Goal: Navigation & Orientation: Find specific page/section

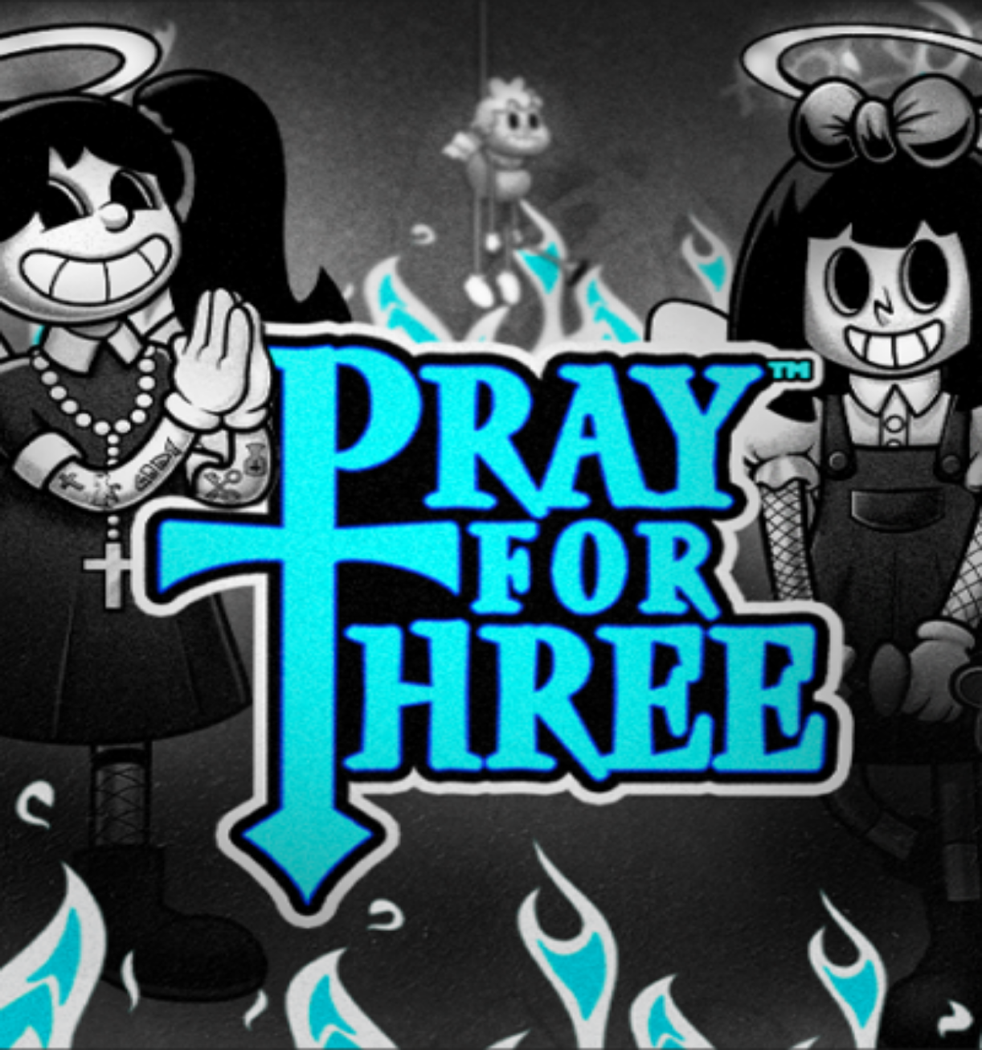
click at [93, 64] on span "Kirjaudu" at bounding box center [111, 58] width 39 height 12
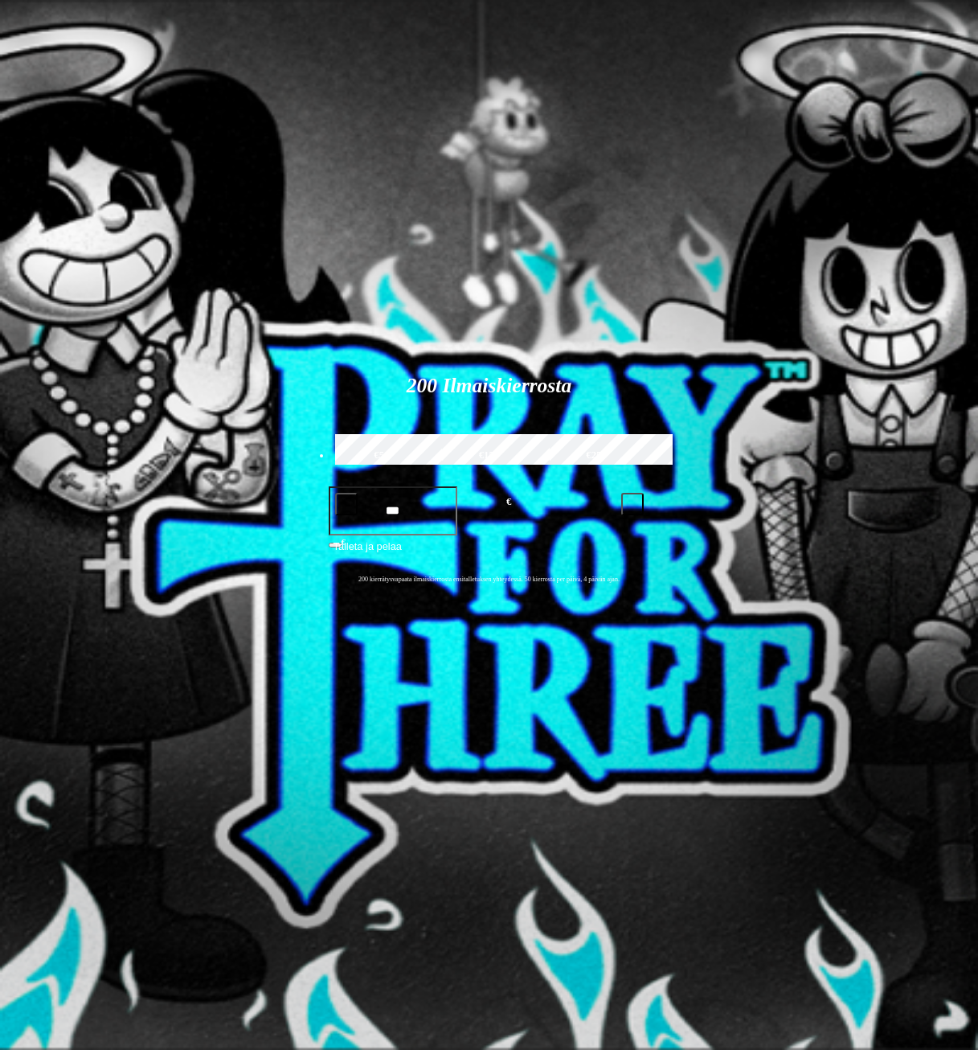
click at [83, 265] on span "Palkkiot" at bounding box center [64, 259] width 38 height 12
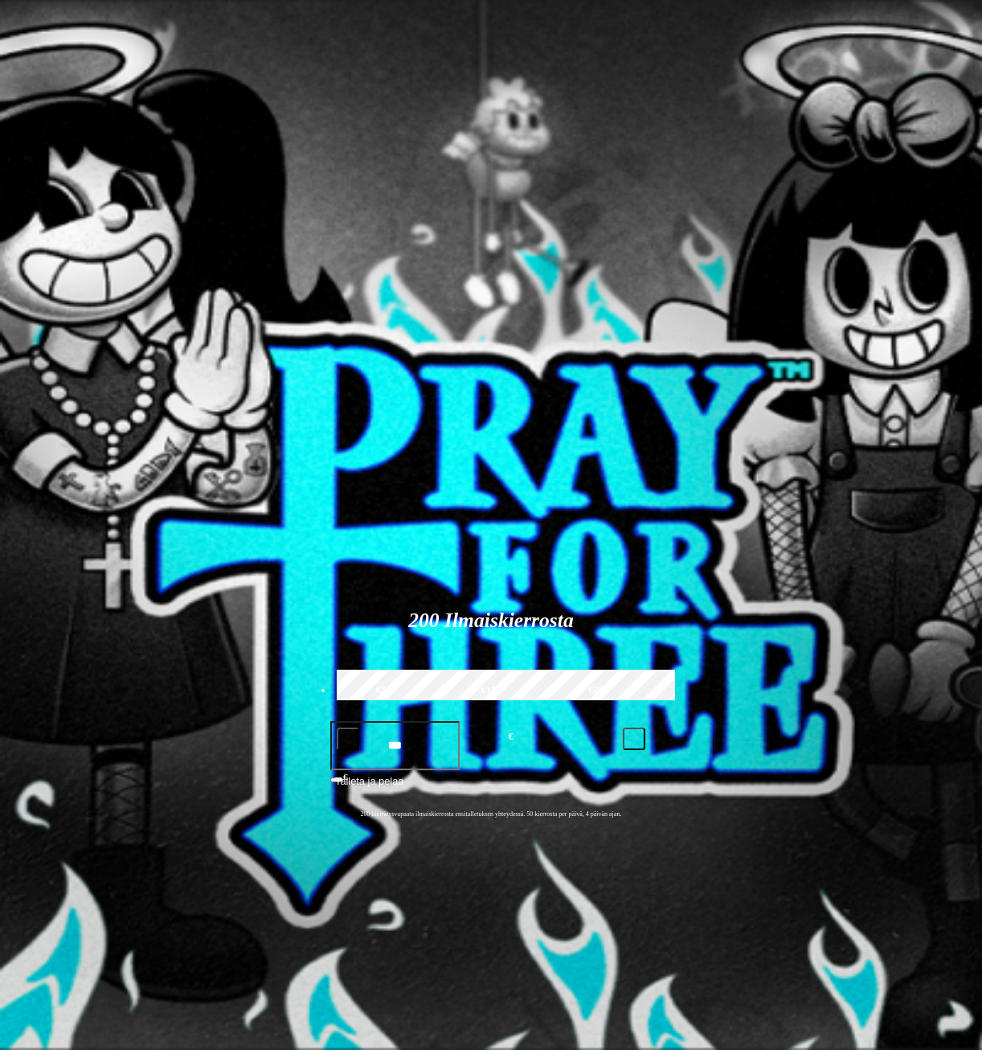
click at [13, 389] on span "close icon" at bounding box center [13, 389] width 0 height 0
